Goal: Task Accomplishment & Management: Manage account settings

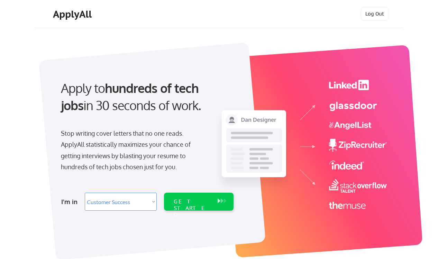
select select ""sales""
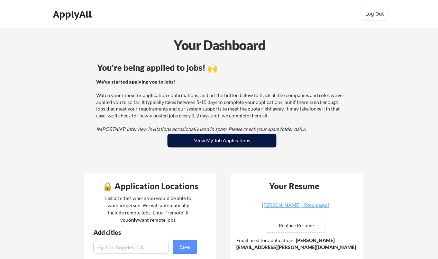
click at [250, 143] on button "View My Job Applications" at bounding box center [221, 141] width 109 height 14
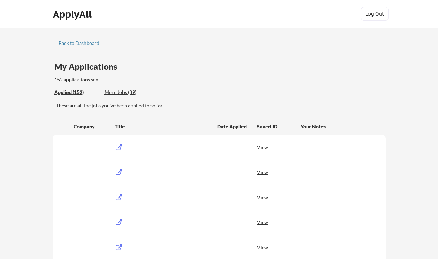
scroll to position [40, 0]
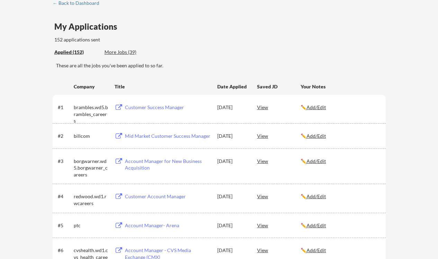
click at [118, 58] on div "Applied (152) More Jobs (39)" at bounding box center [104, 52] width 101 height 14
click at [118, 48] on div "Applied (152) More Jobs (39)" at bounding box center [104, 52] width 101 height 14
click at [119, 50] on div "More Jobs (39)" at bounding box center [129, 52] width 51 height 7
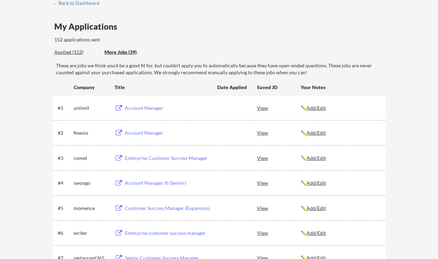
click at [147, 105] on div "Account Manager" at bounding box center [168, 108] width 86 height 7
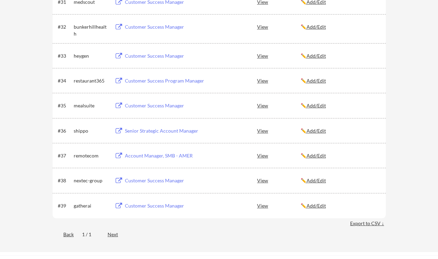
scroll to position [949, 0]
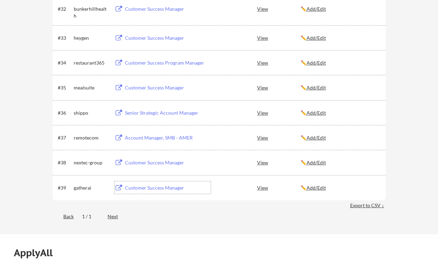
click at [148, 187] on div "Customer Success Manager" at bounding box center [168, 188] width 86 height 7
